Goal: Find specific fact: Find contact information

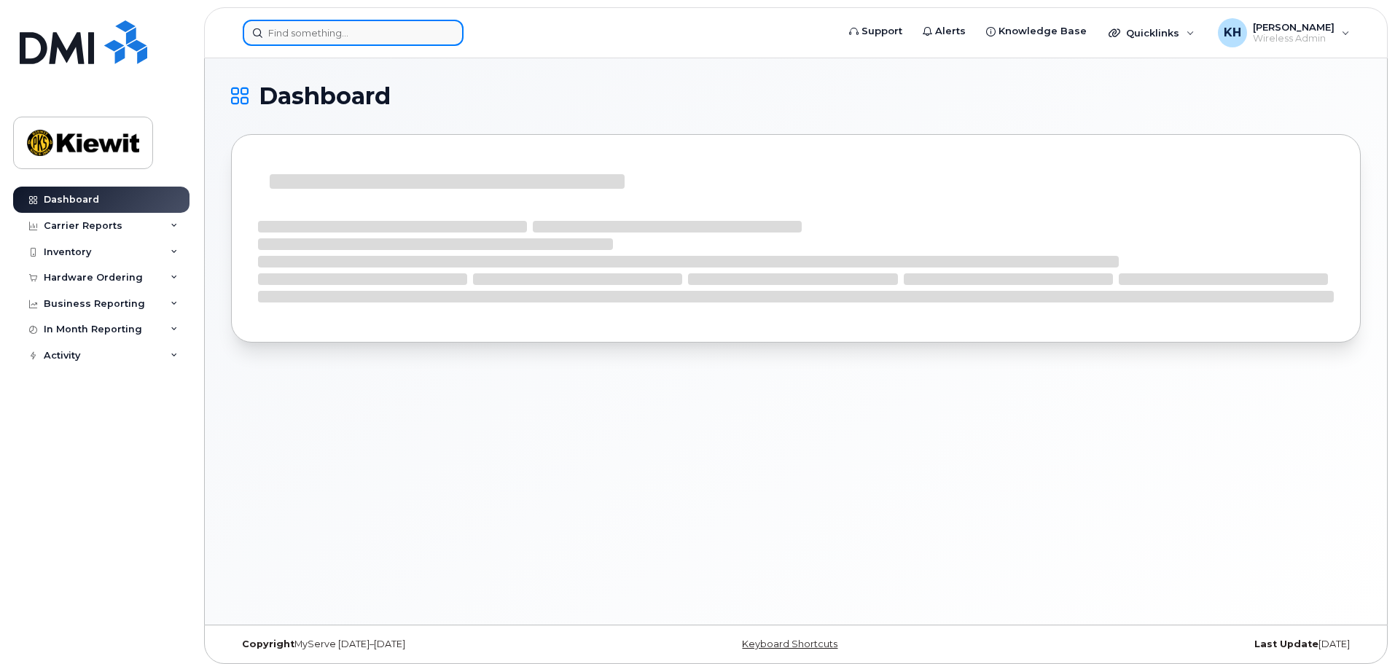
click at [310, 38] on input at bounding box center [353, 33] width 221 height 26
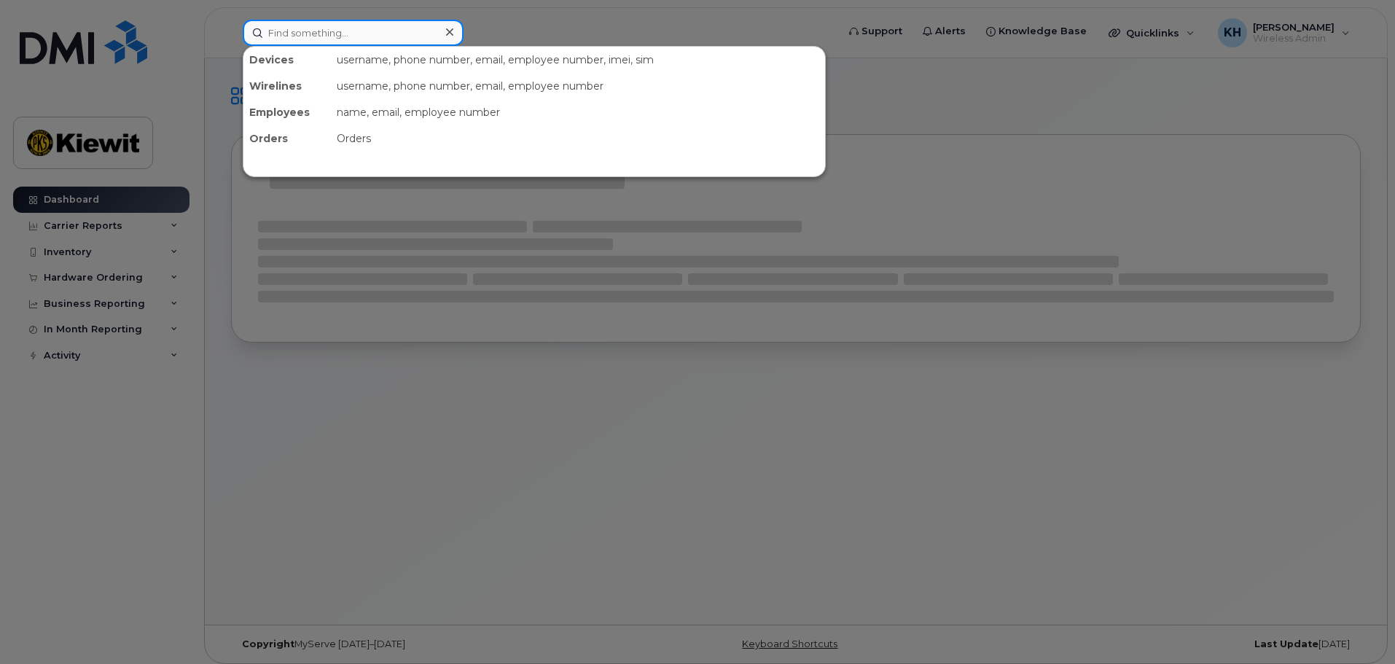
type input "h"
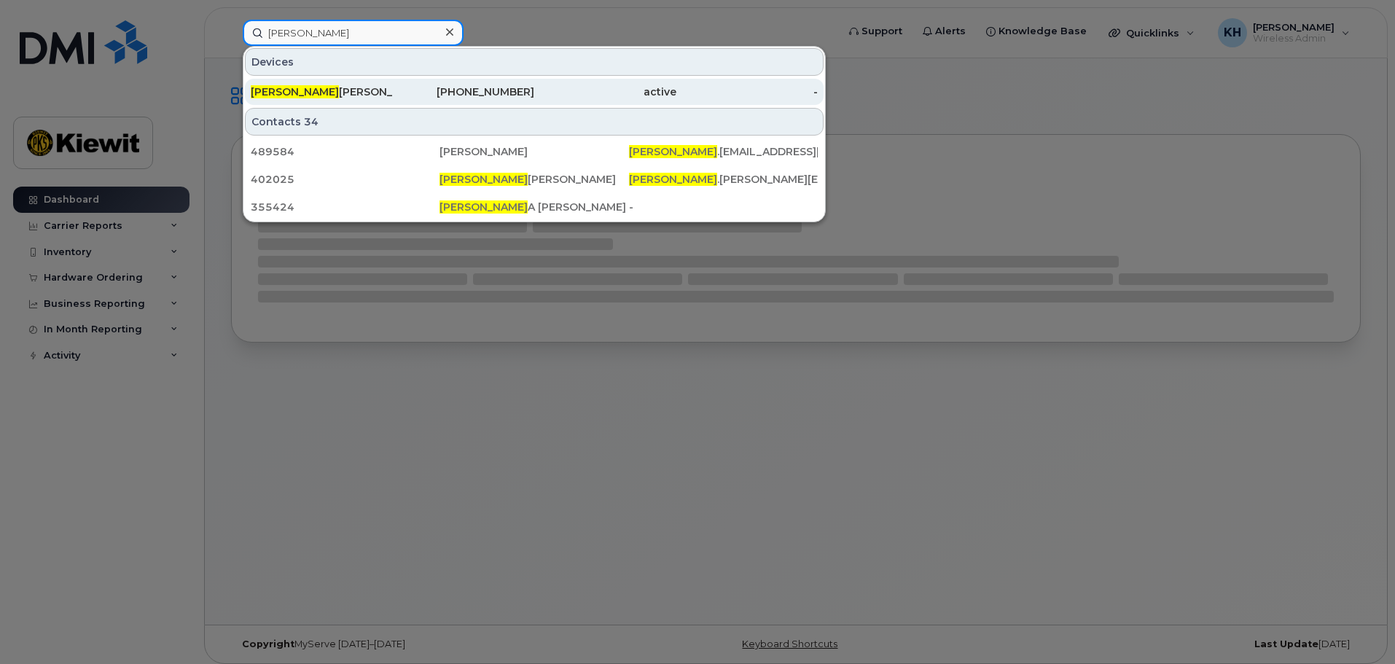
type input "[PERSON_NAME]"
click at [303, 93] on div "Theresa Hewitt" at bounding box center [322, 92] width 142 height 15
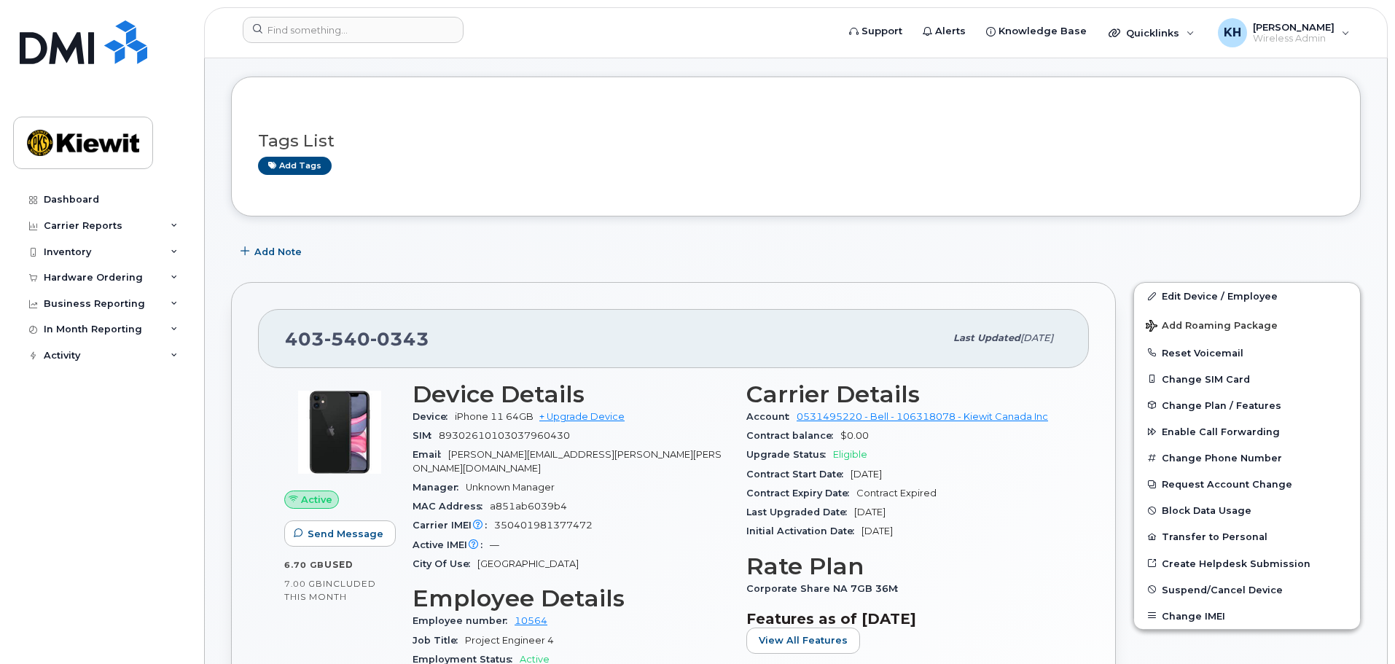
scroll to position [73, 0]
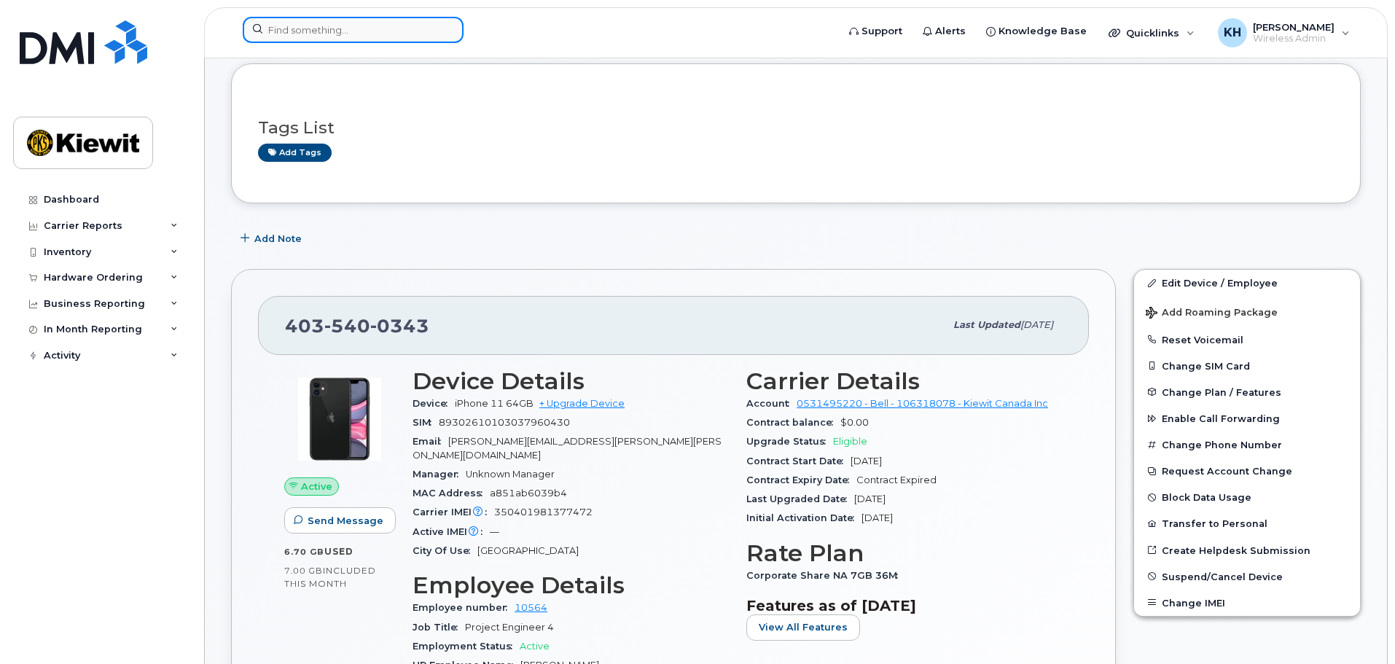
click at [333, 31] on input at bounding box center [353, 30] width 221 height 26
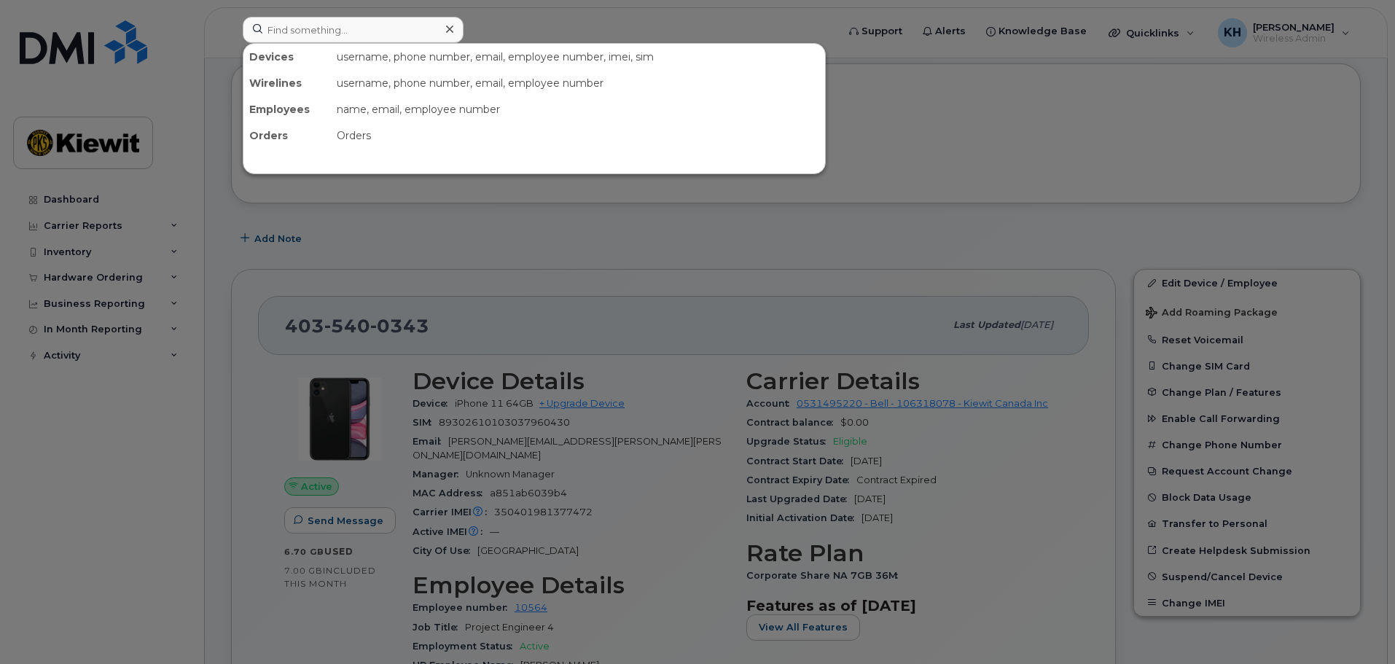
click at [522, 323] on div at bounding box center [697, 332] width 1395 height 664
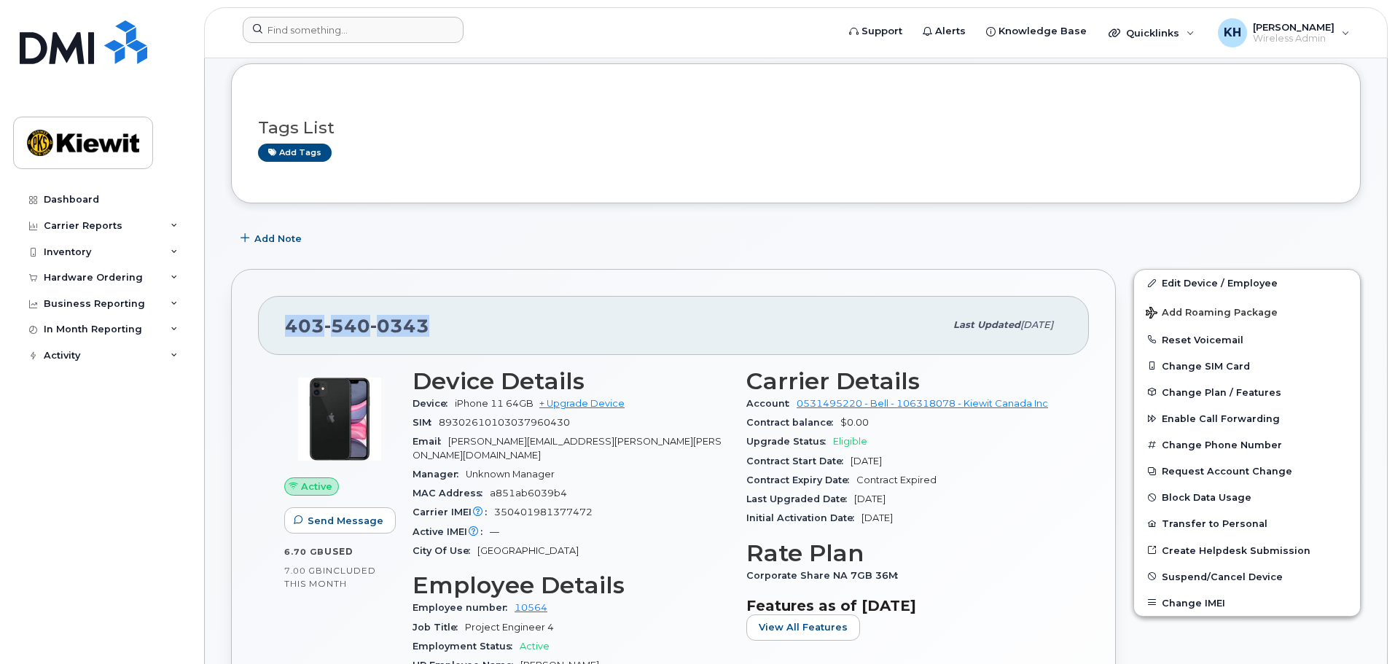
drag, startPoint x: 445, startPoint y: 324, endPoint x: 276, endPoint y: 323, distance: 169.9
click at [276, 323] on div "[PHONE_NUMBER] Last updated [DATE]" at bounding box center [673, 325] width 831 height 58
copy span "[PHONE_NUMBER]"
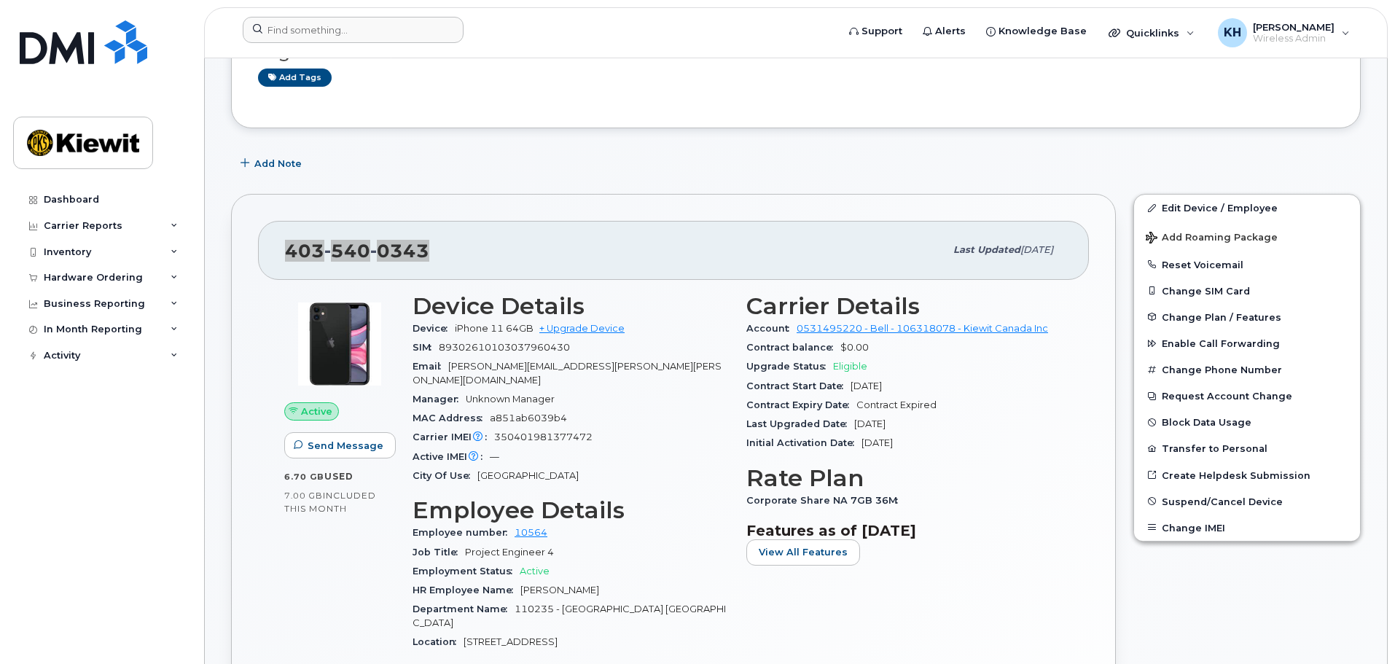
scroll to position [219, 0]
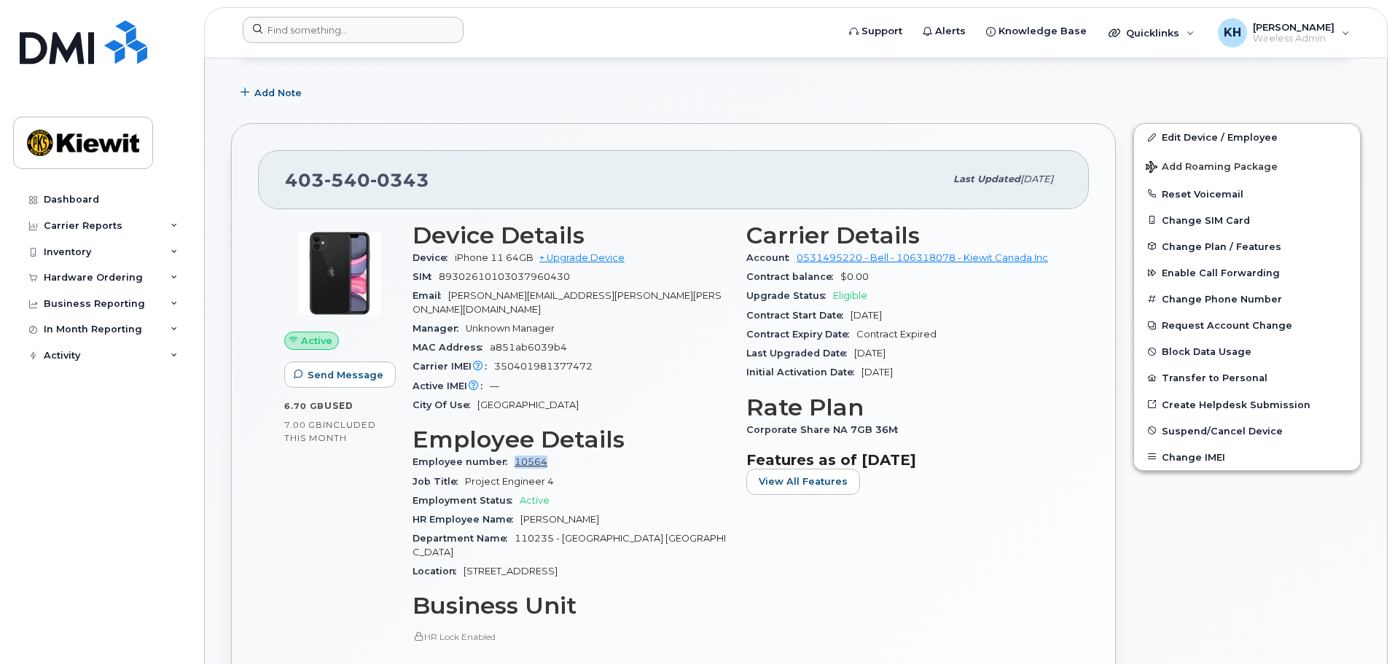
drag, startPoint x: 557, startPoint y: 448, endPoint x: 513, endPoint y: 448, distance: 43.7
click at [513, 453] on div "Employee number 10564" at bounding box center [571, 462] width 316 height 19
copy link "10564"
click at [657, 558] on div "Device Details Device iPhone 11 64GB + Upgrade Device SIM [TECHNICAL_ID] Email …" at bounding box center [571, 527] width 334 height 627
drag, startPoint x: 626, startPoint y: 543, endPoint x: 462, endPoint y: 540, distance: 164.1
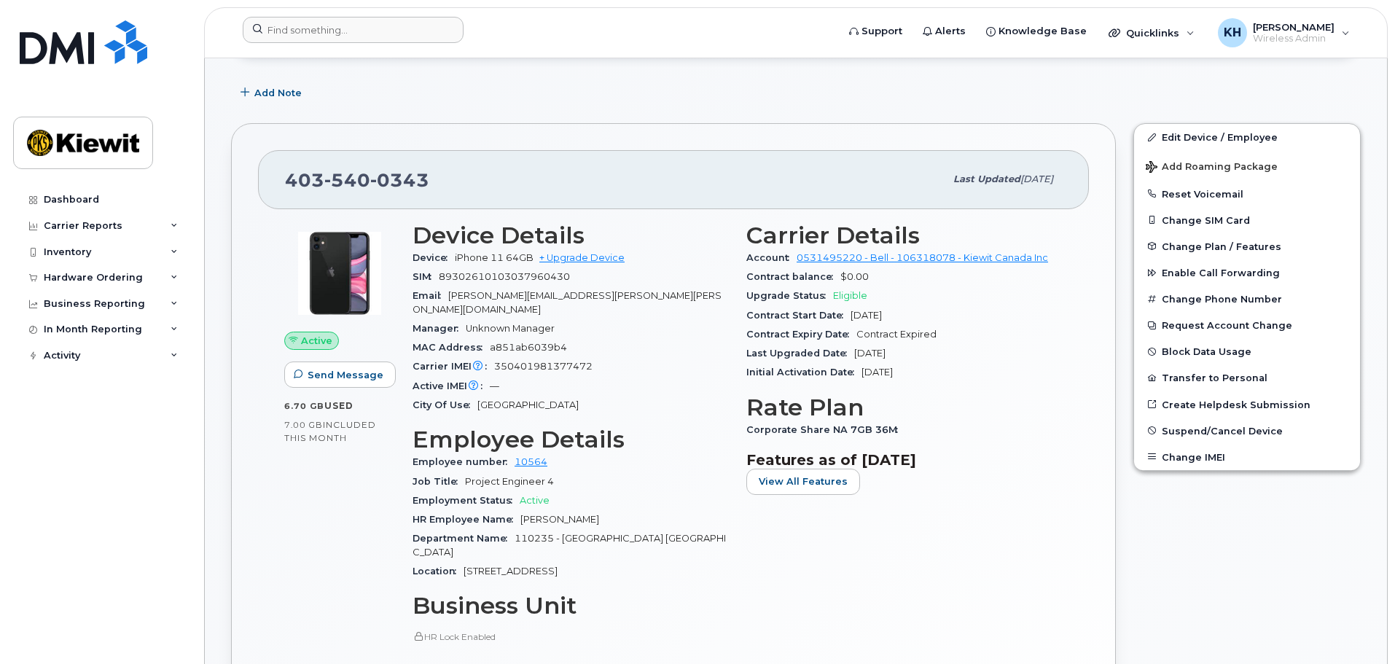
click at [462, 562] on div "Location [STREET_ADDRESS]" at bounding box center [571, 571] width 316 height 19
copy span "[STREET_ADDRESS]"
drag, startPoint x: 590, startPoint y: 297, endPoint x: 453, endPoint y: 299, distance: 137.1
click at [453, 299] on div "Email [PERSON_NAME][EMAIL_ADDRESS][PERSON_NAME][PERSON_NAME][DOMAIN_NAME]" at bounding box center [571, 303] width 316 height 33
copy span "[PERSON_NAME][EMAIL_ADDRESS][PERSON_NAME][PERSON_NAME][DOMAIN_NAME]"
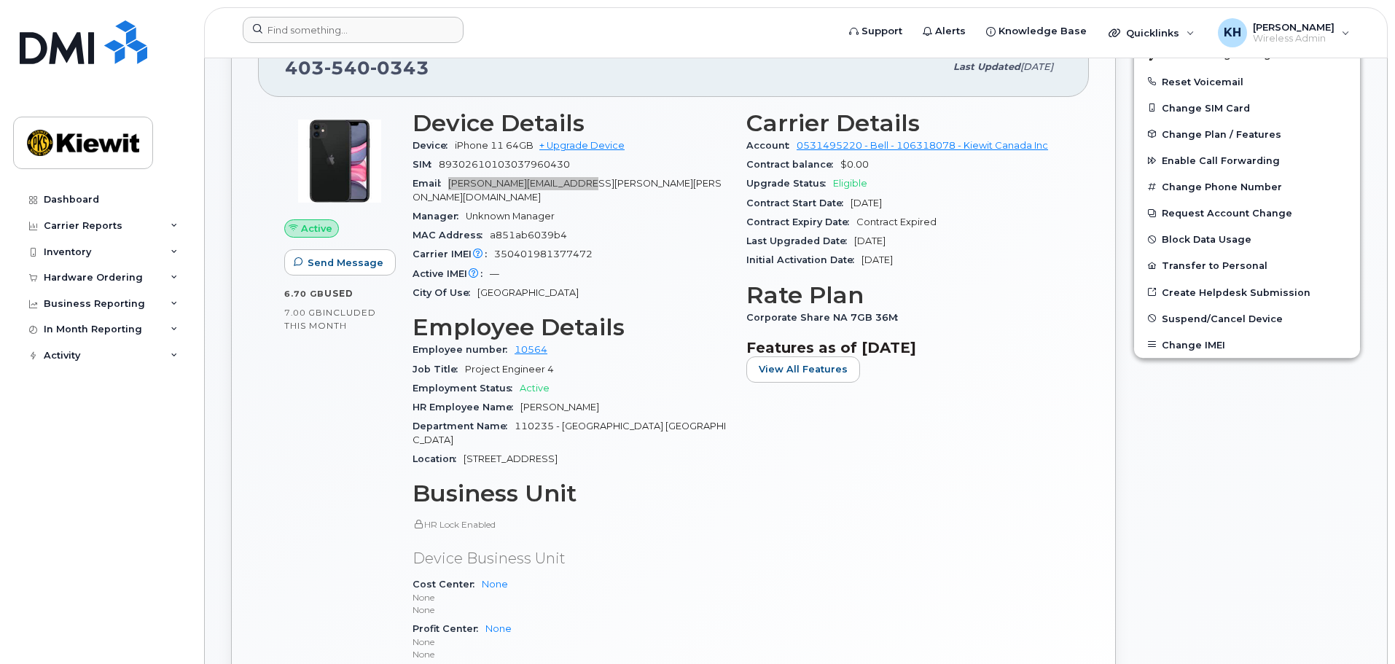
scroll to position [437, 0]
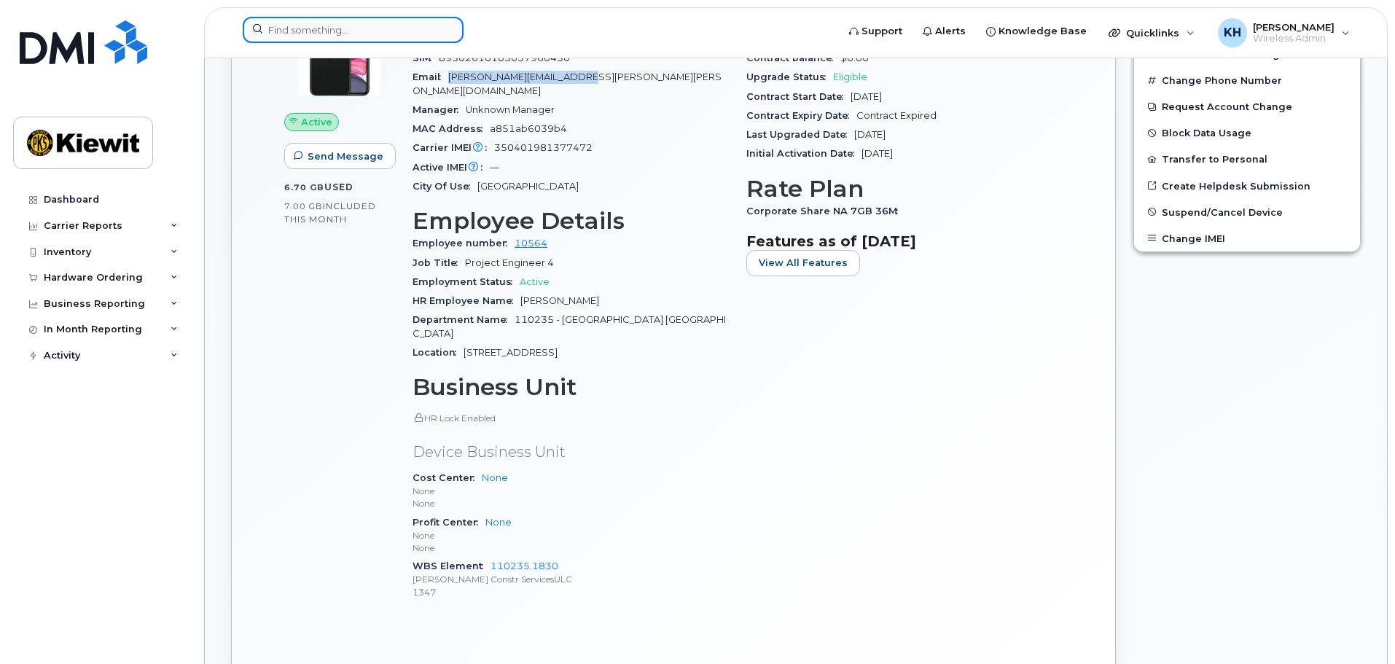
click at [326, 36] on input at bounding box center [353, 30] width 221 height 26
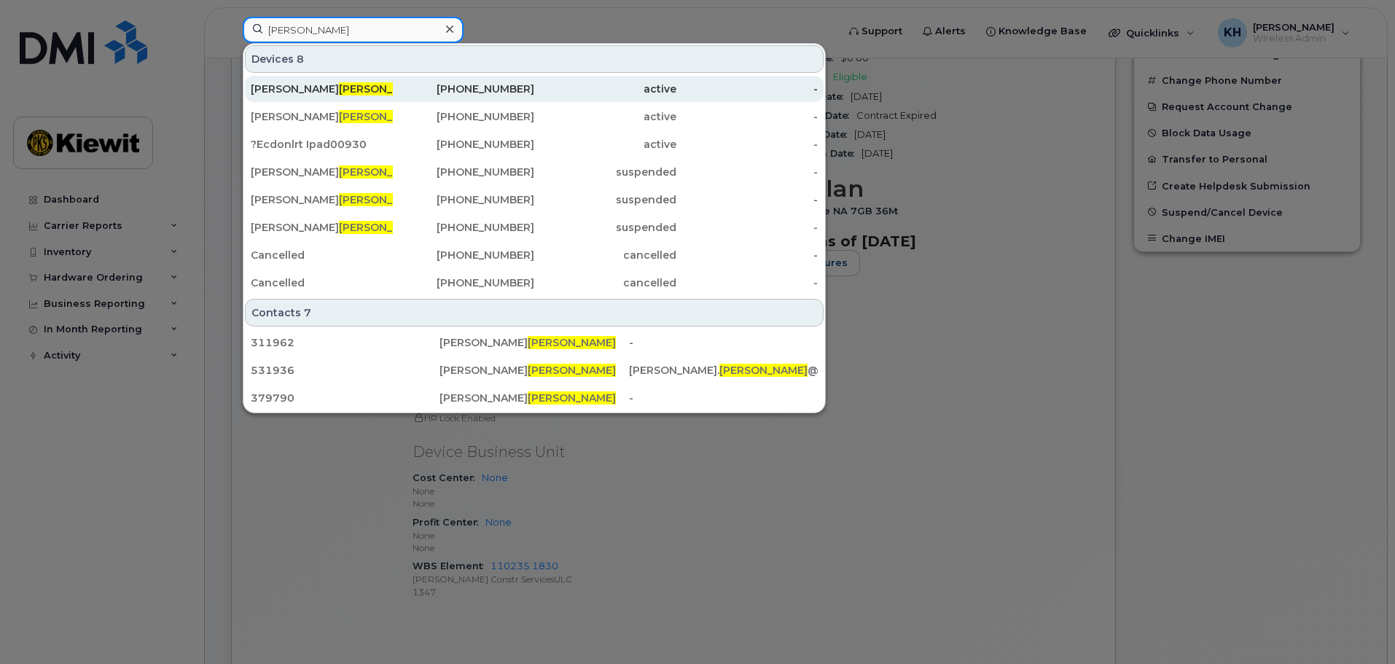
type input "[PERSON_NAME]"
click at [319, 94] on div "[PERSON_NAME]" at bounding box center [322, 89] width 142 height 15
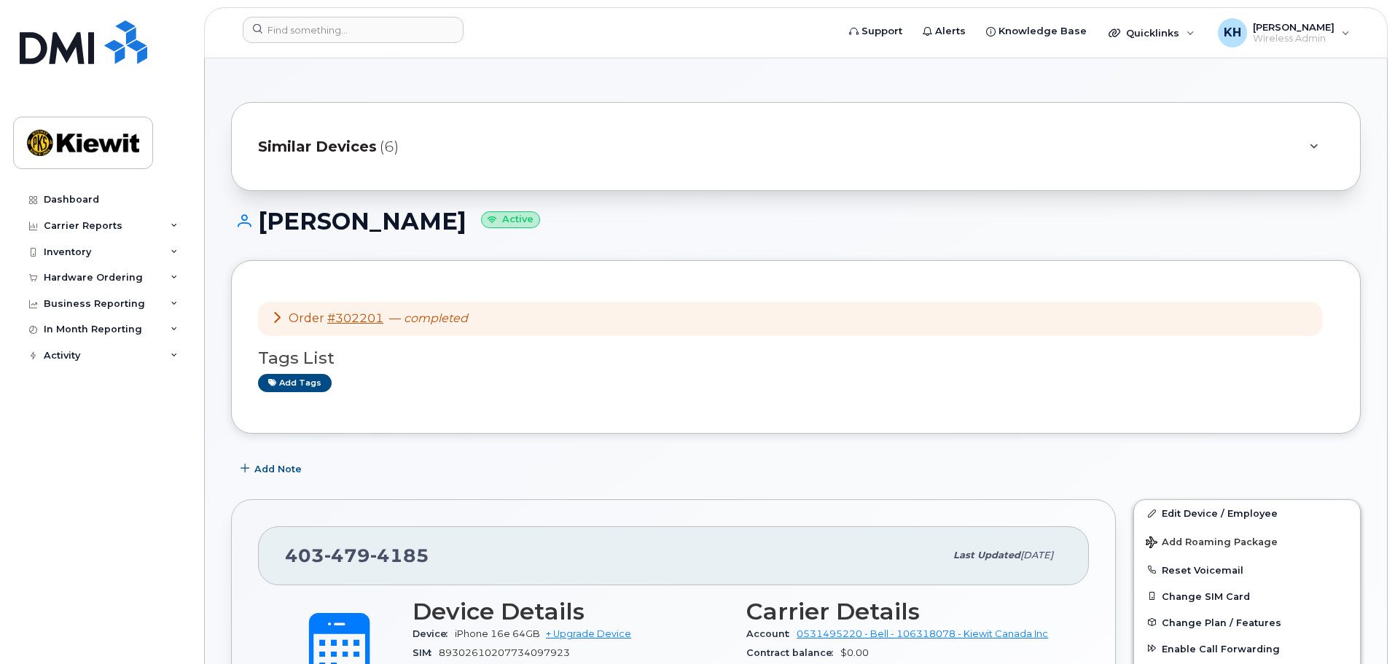
click at [277, 315] on icon at bounding box center [277, 317] width 12 height 12
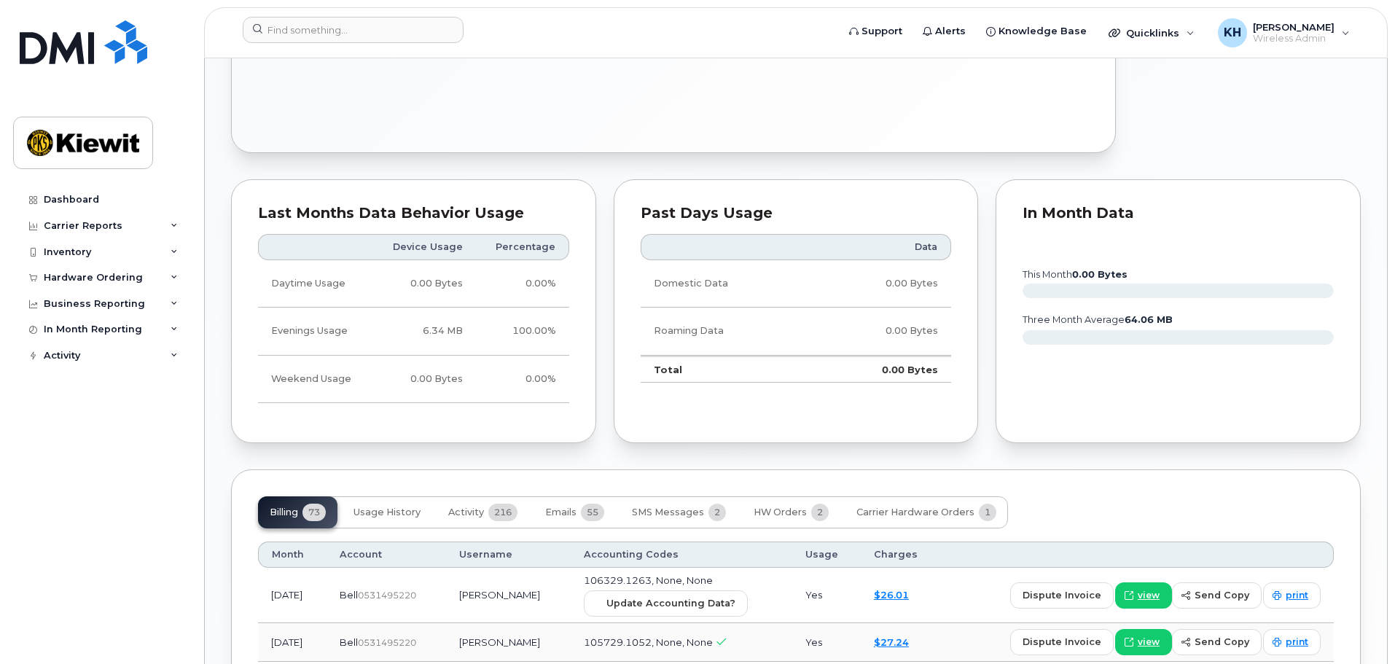
scroll to position [1458, 0]
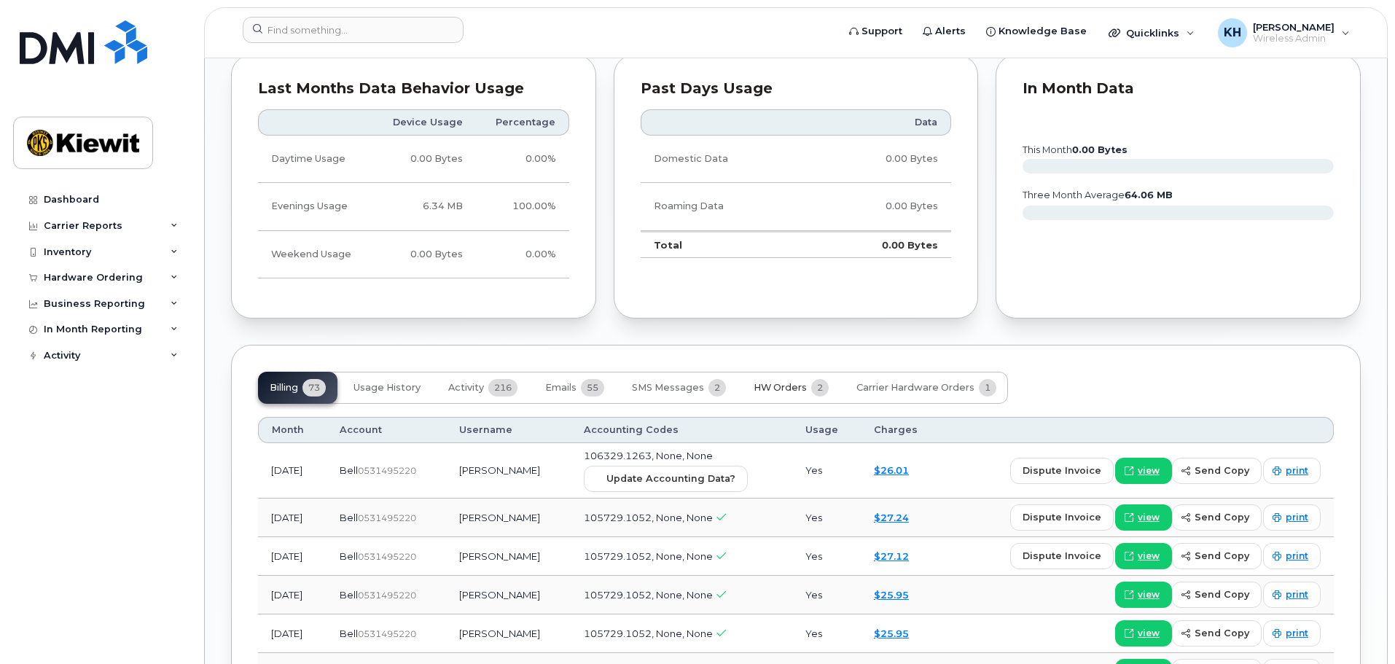
click at [806, 383] on button "HW Orders 2" at bounding box center [791, 388] width 98 height 32
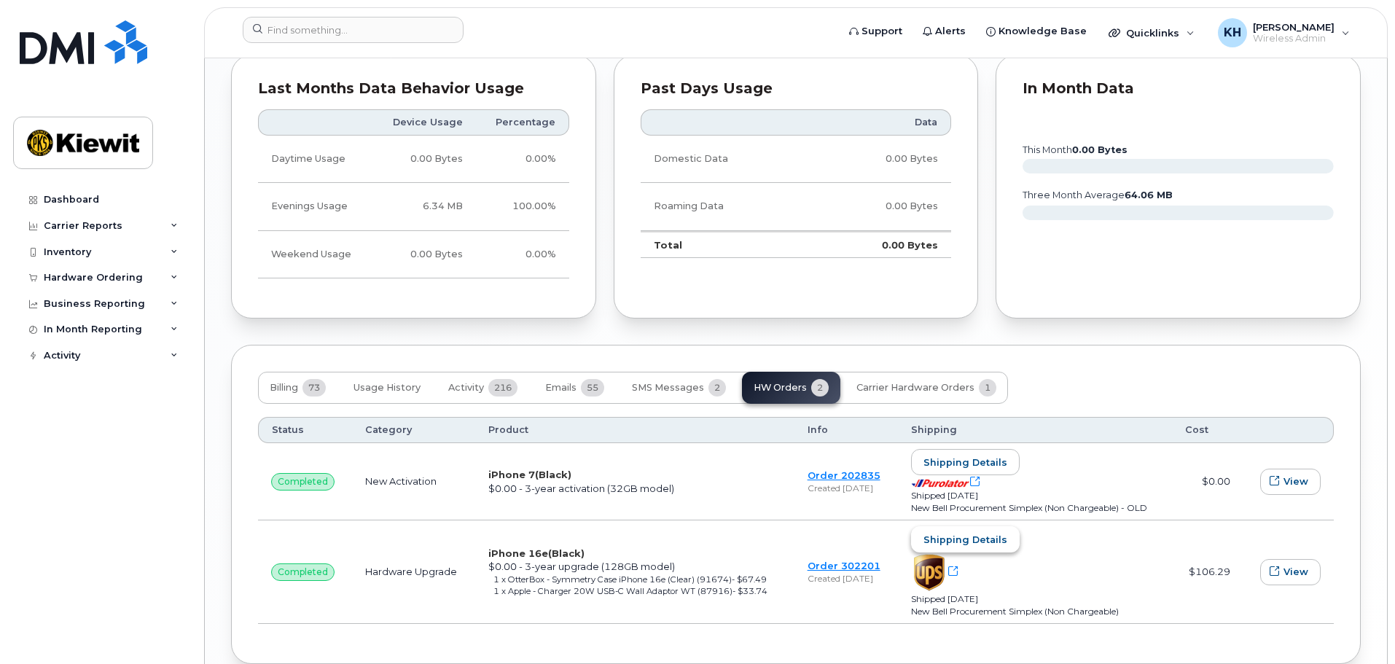
click at [964, 533] on span "Shipping details" at bounding box center [966, 540] width 84 height 14
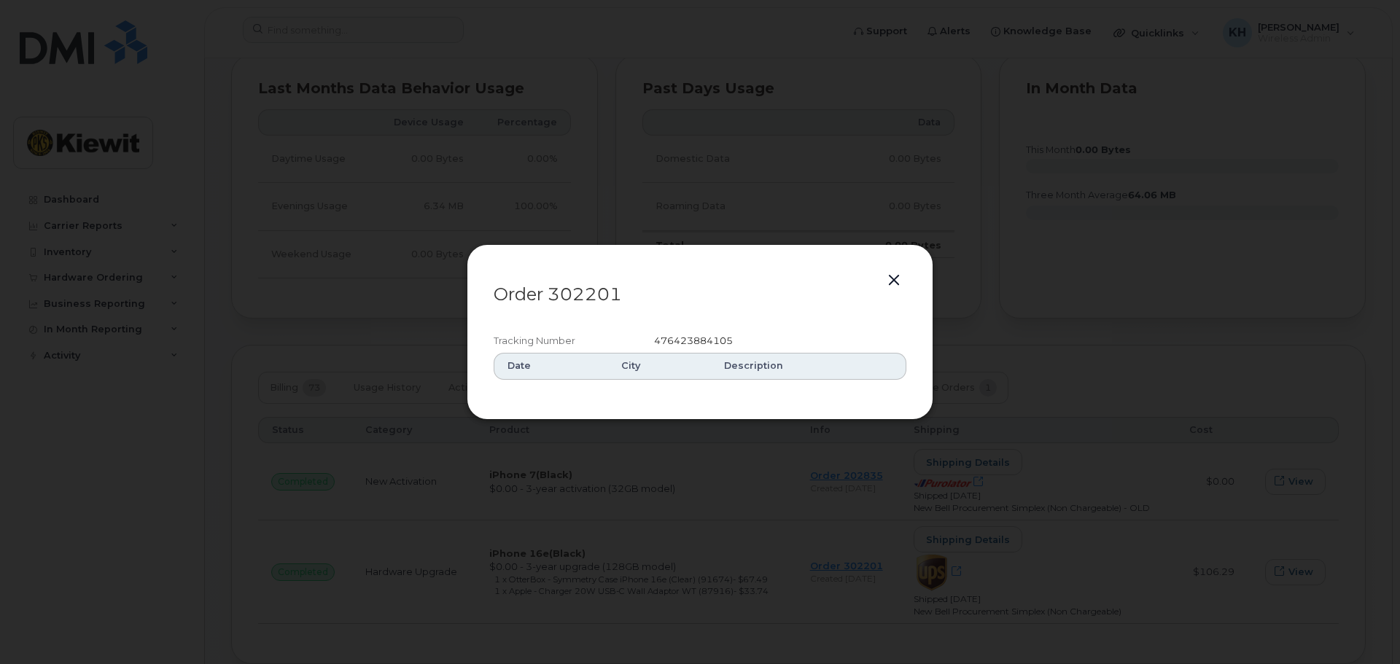
click at [712, 339] on span "476423884105" at bounding box center [693, 341] width 79 height 12
copy span "476423884105"
click at [373, 264] on div at bounding box center [700, 332] width 1400 height 664
click at [373, 264] on div at bounding box center [697, 332] width 1395 height 664
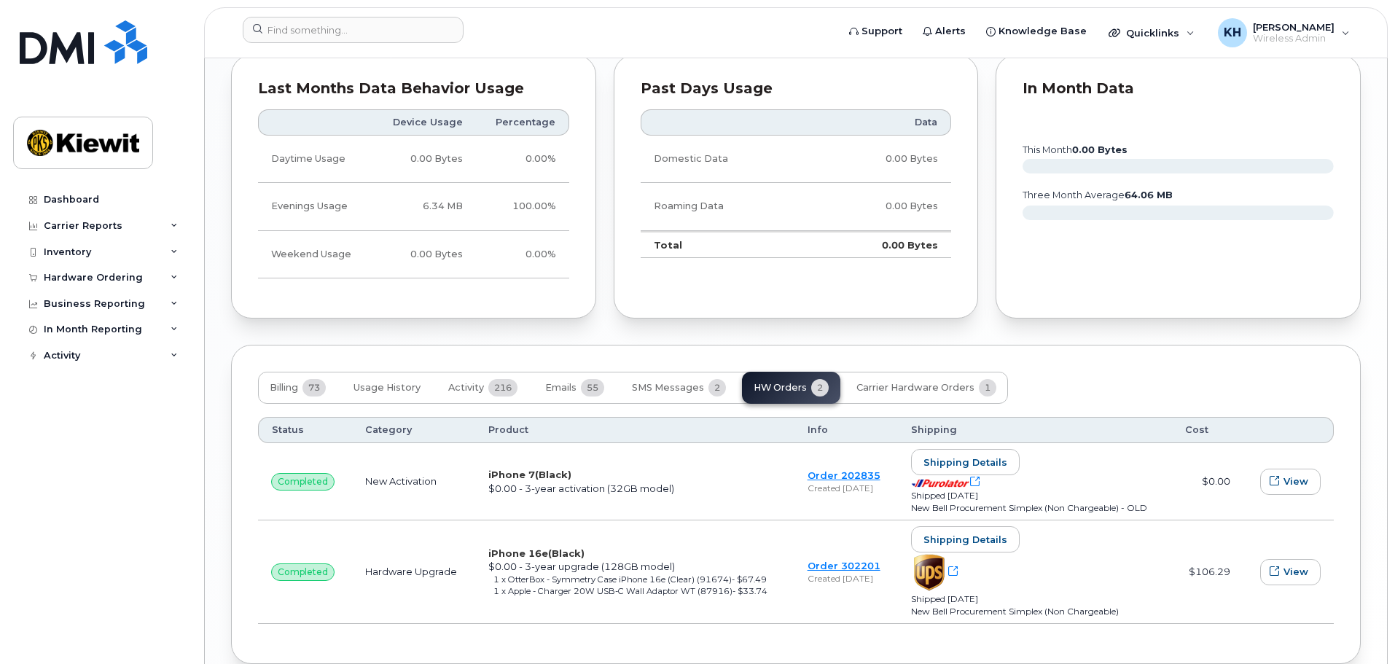
click at [795, 478] on td "Order 202835 Created Aug 12, 2019" at bounding box center [847, 481] width 104 height 77
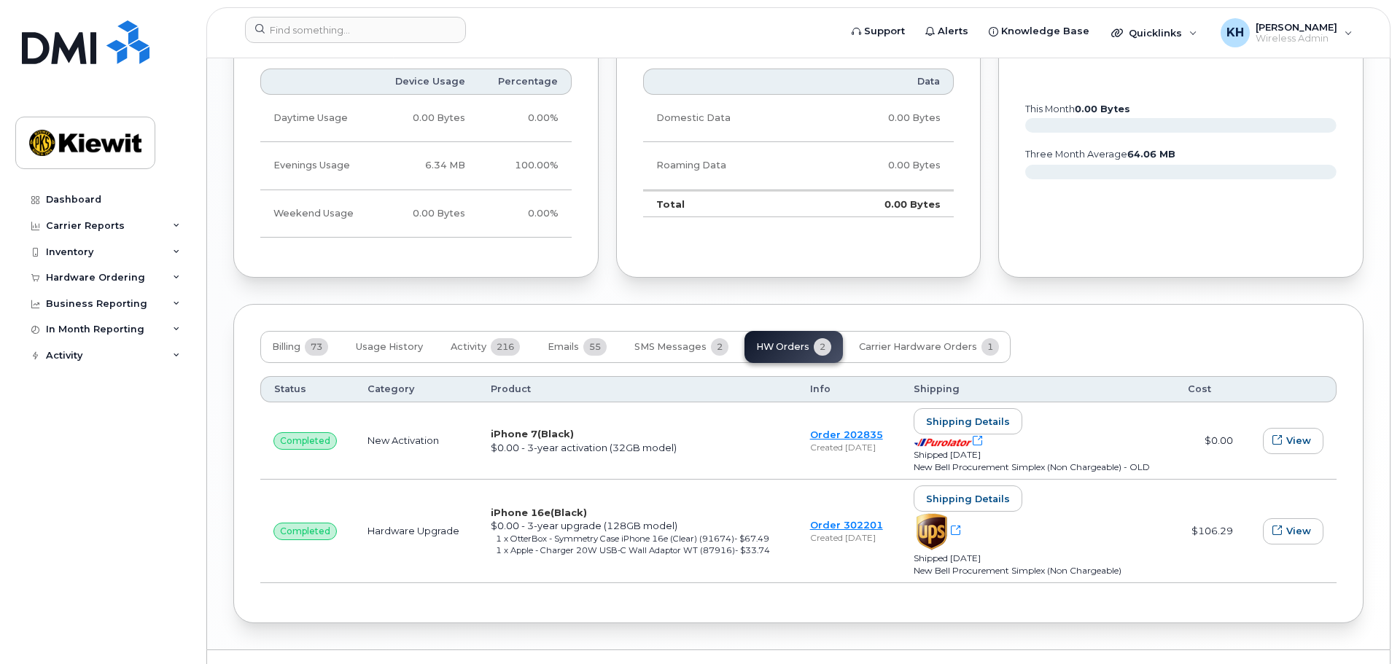
scroll to position [1518, 0]
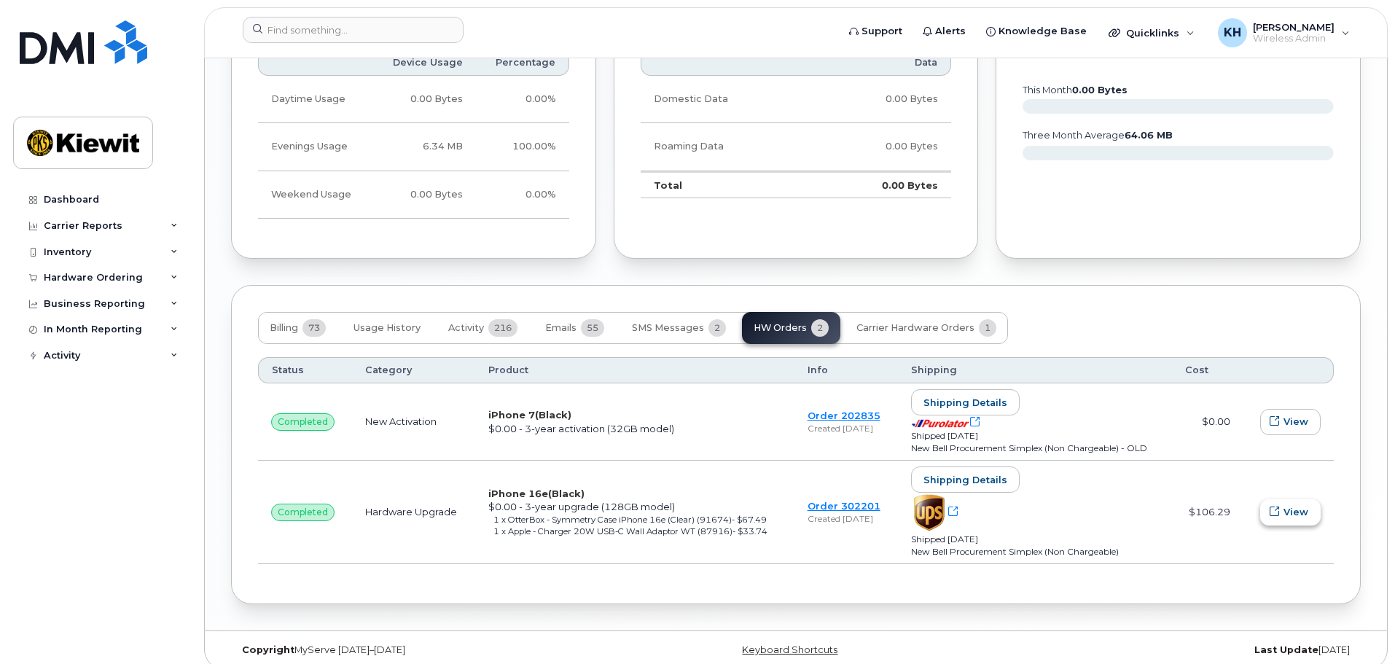
click at [1315, 499] on button "View" at bounding box center [1290, 512] width 61 height 26
